Goal: Browse casually: Explore the website without a specific task or goal

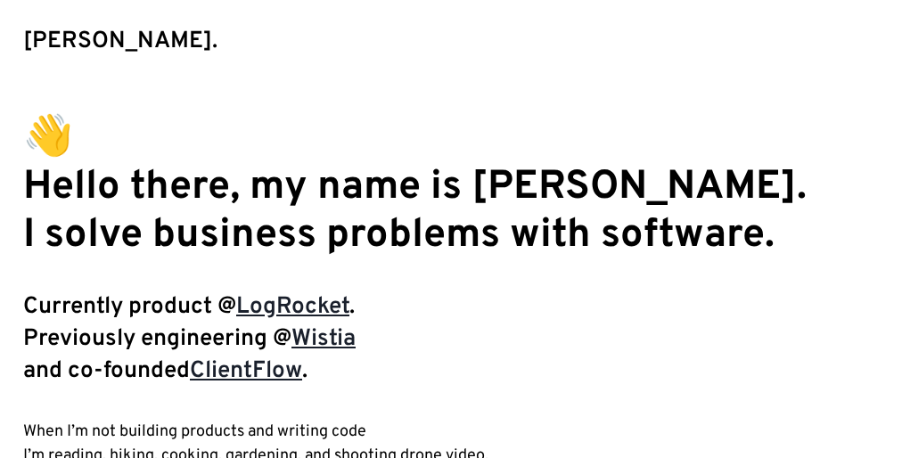
click at [451, 242] on p "Hello there, my name is [PERSON_NAME]. I solve business problems with software." at bounding box center [450, 212] width 855 height 96
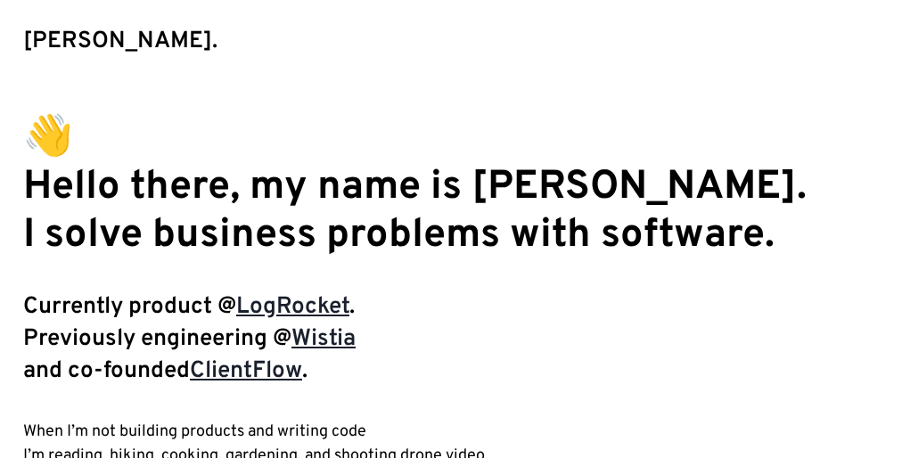
click at [451, 242] on p "Hello there, my name is [PERSON_NAME]. I solve business problems with software." at bounding box center [450, 212] width 855 height 96
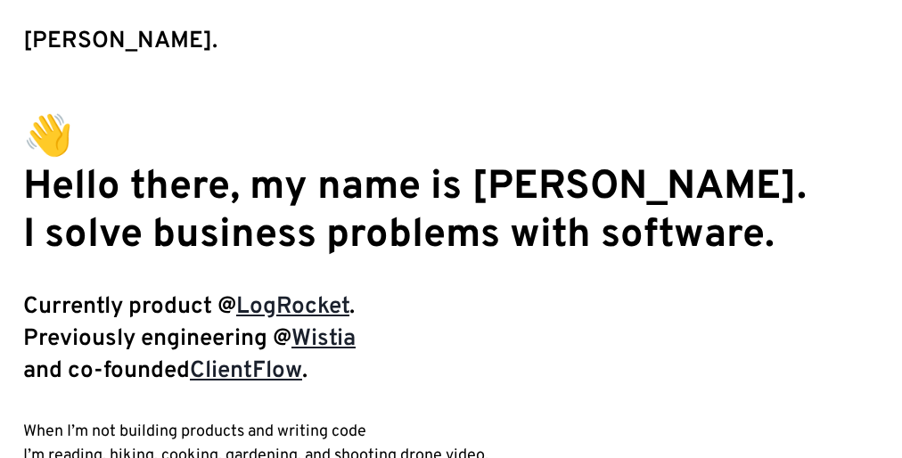
click at [451, 242] on p "Hello there, my name is [PERSON_NAME]. I solve business problems with software." at bounding box center [450, 212] width 855 height 96
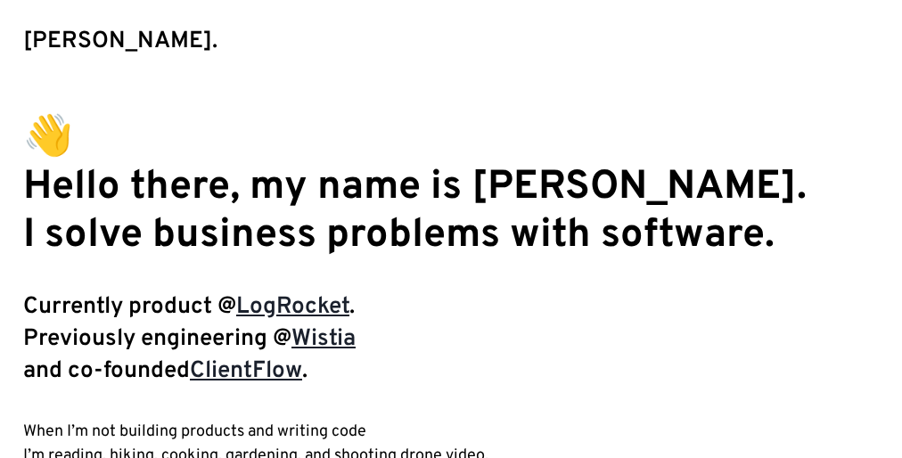
click at [451, 242] on p "Hello there, my name is [PERSON_NAME]. I solve business problems with software." at bounding box center [450, 212] width 855 height 96
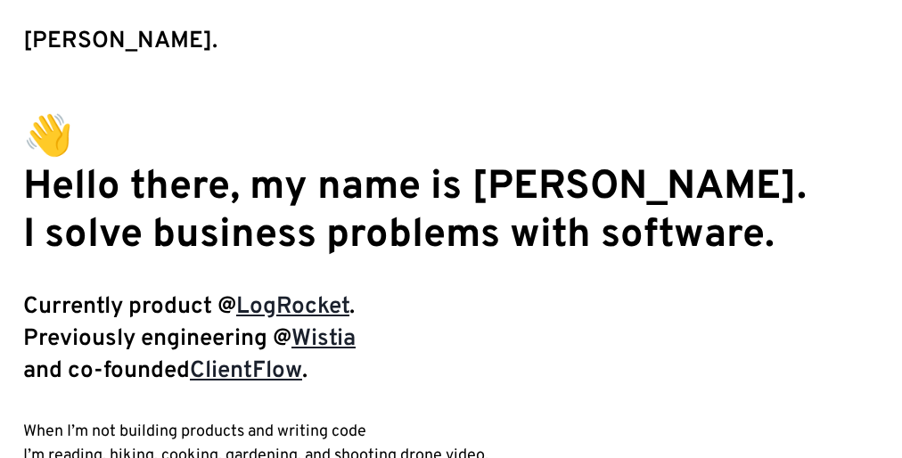
click at [451, 242] on p "Hello there, my name is [PERSON_NAME]. I solve business problems with software." at bounding box center [450, 212] width 855 height 96
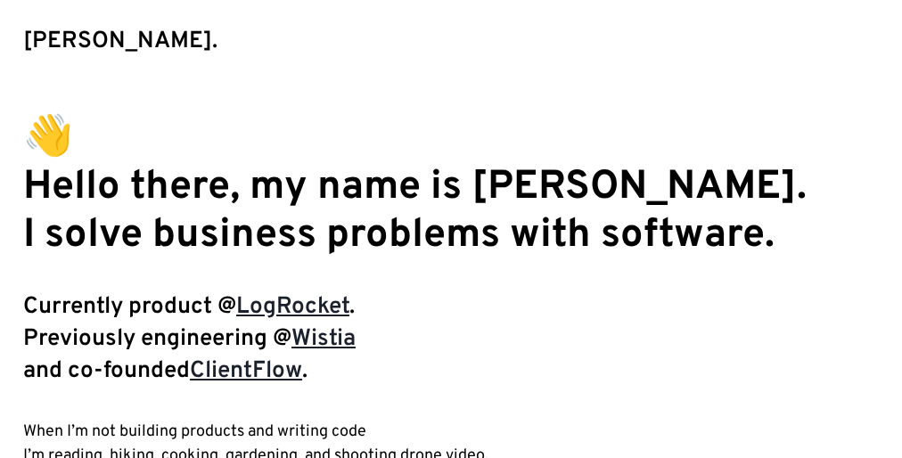
click at [451, 242] on p "Hello there, my name is [PERSON_NAME]. I solve business problems with software." at bounding box center [450, 212] width 855 height 96
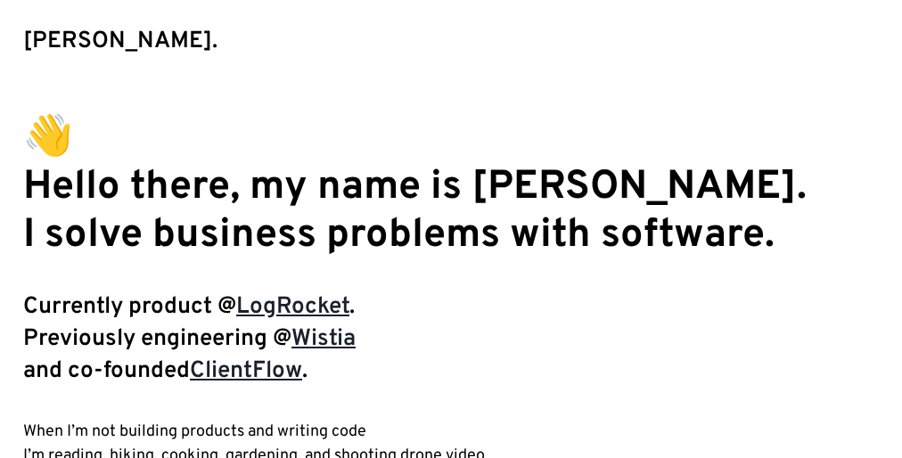
click at [451, 242] on p "Hello there, my name is [PERSON_NAME]. I solve business problems with software." at bounding box center [450, 212] width 855 height 96
